Goal: Information Seeking & Learning: Check status

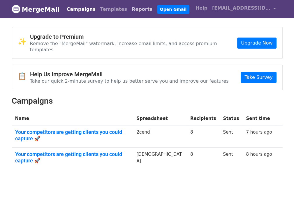
click at [129, 10] on link "Reports" at bounding box center [141, 9] width 25 height 12
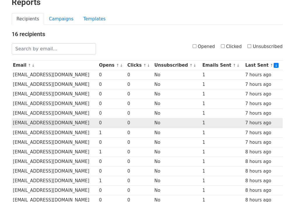
scroll to position [29, 0]
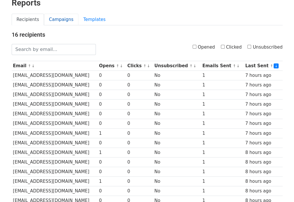
click at [57, 22] on link "Campaigns" at bounding box center [61, 20] width 34 height 12
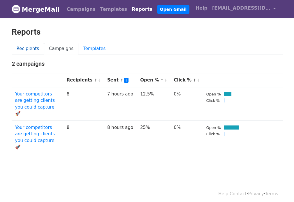
click at [29, 48] on link "Recipients" at bounding box center [28, 49] width 33 height 12
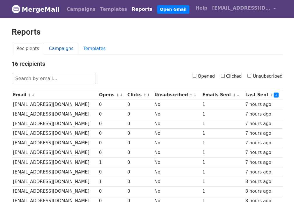
click at [48, 51] on link "Campaigns" at bounding box center [61, 49] width 34 height 12
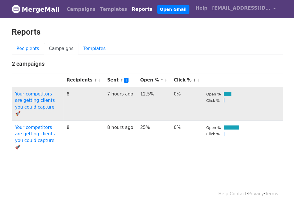
drag, startPoint x: 157, startPoint y: 92, endPoint x: 172, endPoint y: 94, distance: 15.0
click at [170, 94] on td "12.5%" at bounding box center [154, 104] width 34 height 34
drag, startPoint x: 181, startPoint y: 92, endPoint x: 191, endPoint y: 92, distance: 10.2
click at [191, 92] on td "0%" at bounding box center [186, 104] width 32 height 34
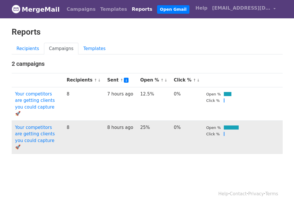
drag, startPoint x: 179, startPoint y: 112, endPoint x: 188, endPoint y: 114, distance: 9.7
click at [188, 121] on td "0%" at bounding box center [186, 138] width 32 height 34
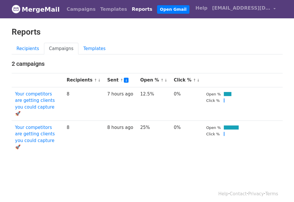
drag, startPoint x: 162, startPoint y: 50, endPoint x: 158, endPoint y: 43, distance: 8.0
click at [162, 50] on ul "Recipients Campaigns Templates" at bounding box center [147, 49] width 271 height 12
